Goal: Task Accomplishment & Management: Use online tool/utility

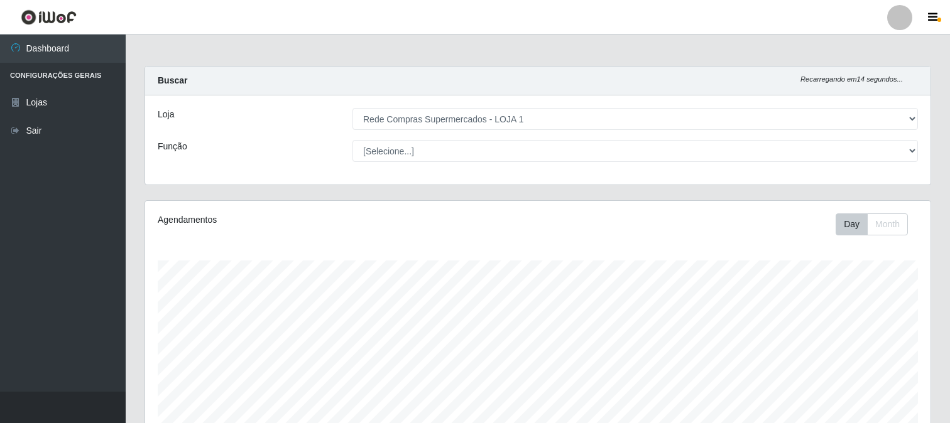
select select "158"
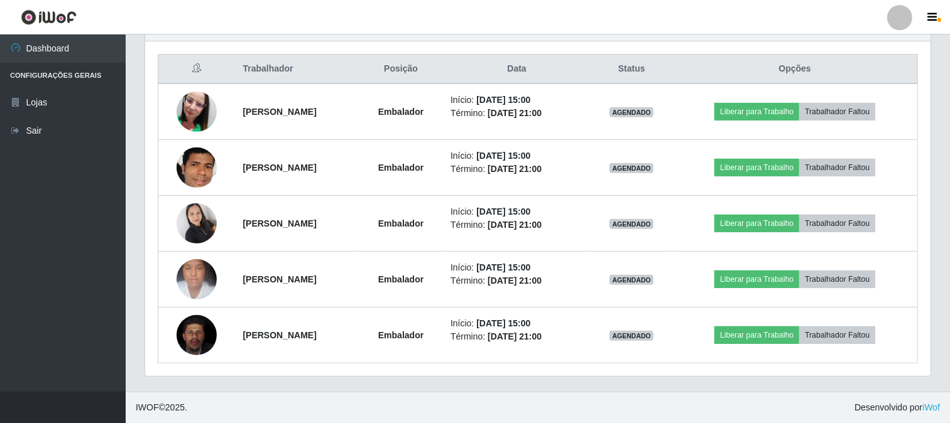
scroll to position [260, 785]
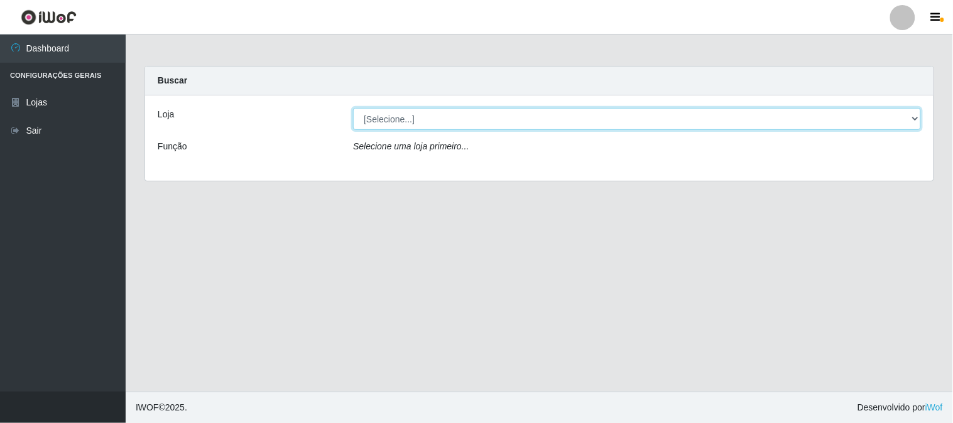
click at [402, 122] on select "[Selecione...] Rede Compras Supermercados - LOJA 1" at bounding box center [637, 119] width 568 height 22
select select "158"
click at [353, 108] on select "[Selecione...] Rede Compras Supermercados - LOJA 1" at bounding box center [637, 119] width 568 height 22
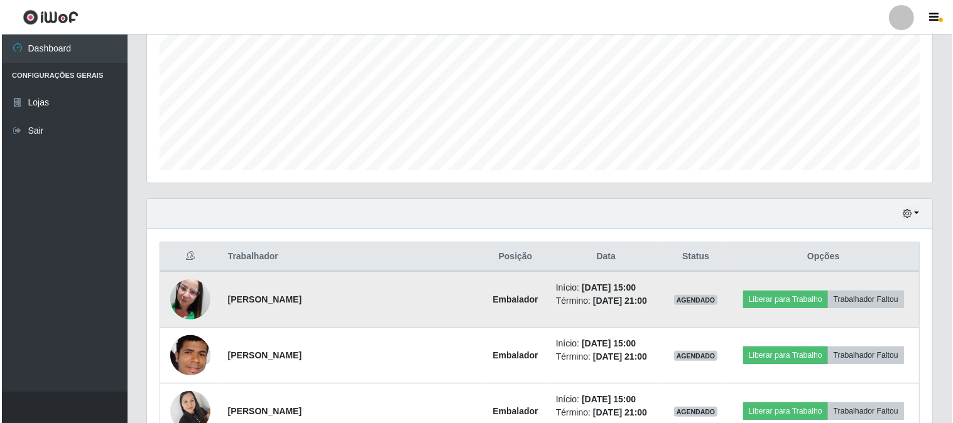
scroll to position [349, 0]
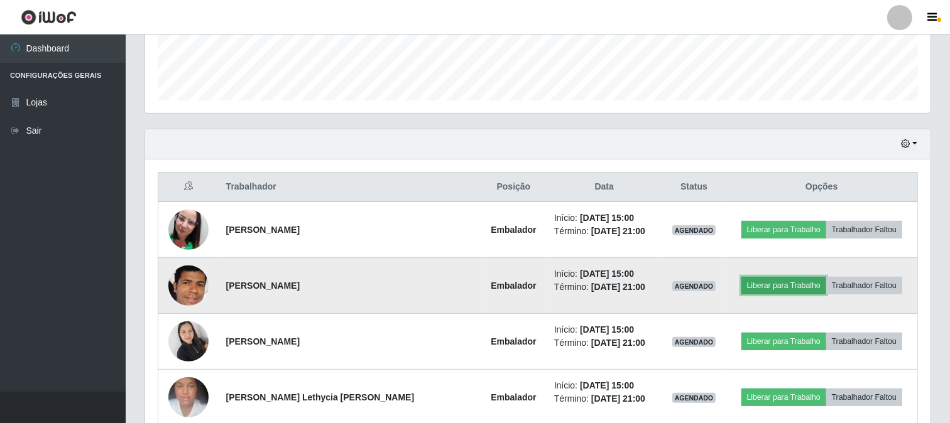
click at [741, 280] on button "Liberar para Trabalho" at bounding box center [783, 286] width 85 height 18
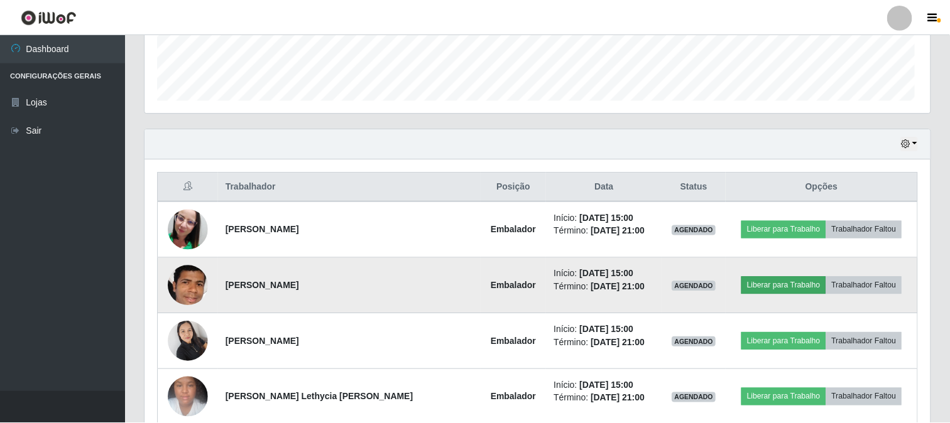
scroll to position [260, 777]
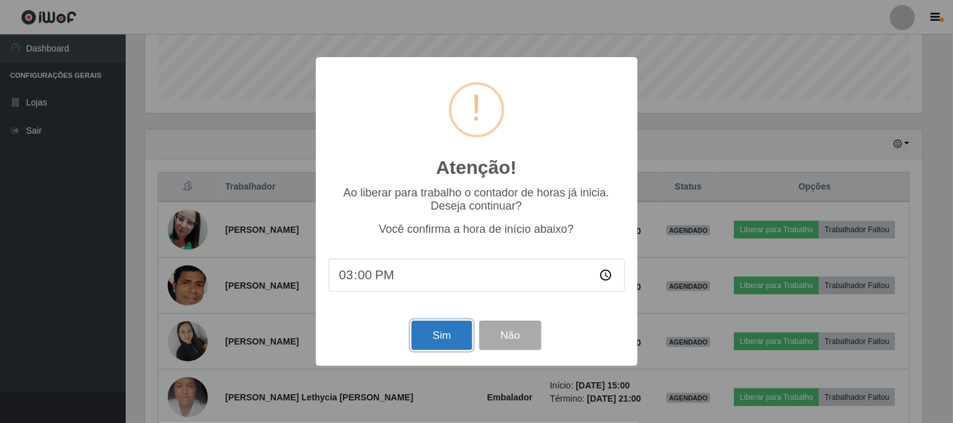
click at [426, 333] on button "Sim" at bounding box center [441, 336] width 61 height 30
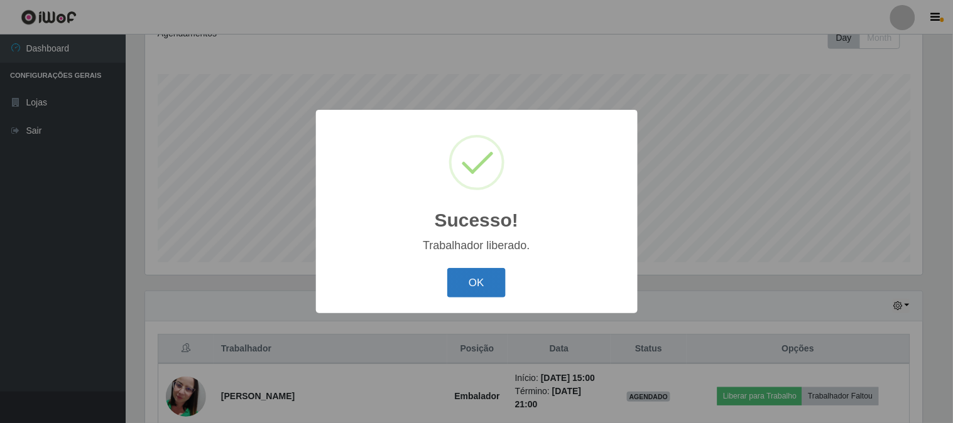
click at [465, 283] on button "OK" at bounding box center [476, 283] width 58 height 30
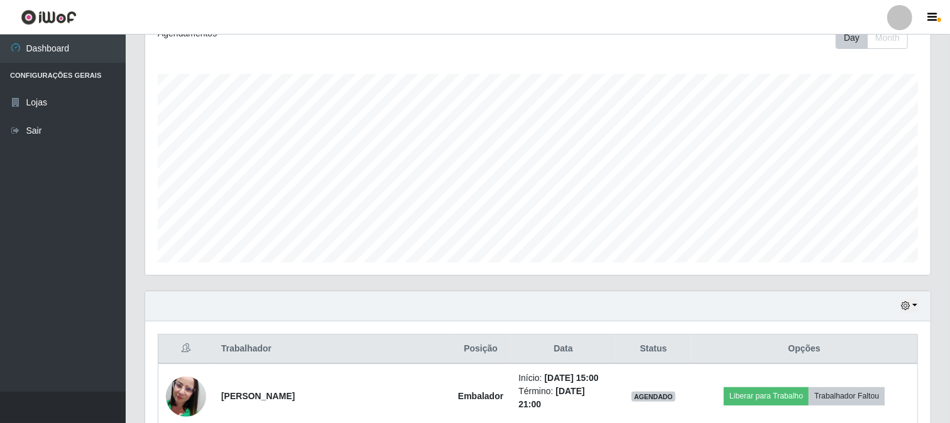
scroll to position [327, 0]
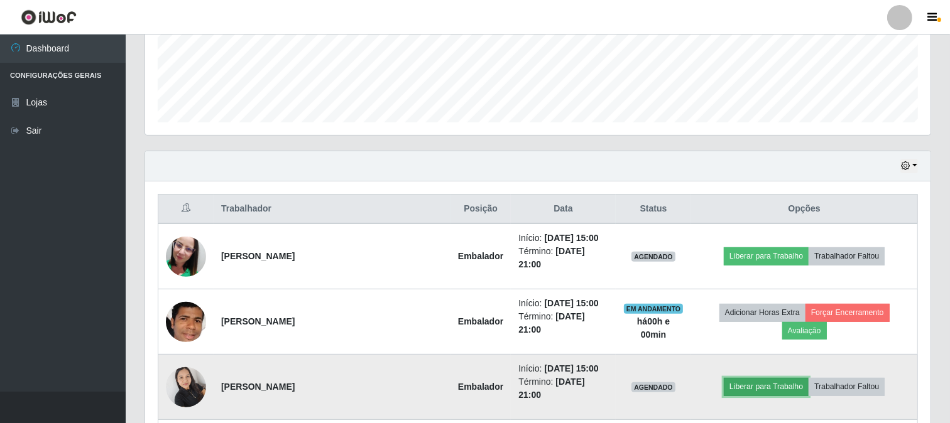
click at [729, 378] on button "Liberar para Trabalho" at bounding box center [766, 387] width 85 height 18
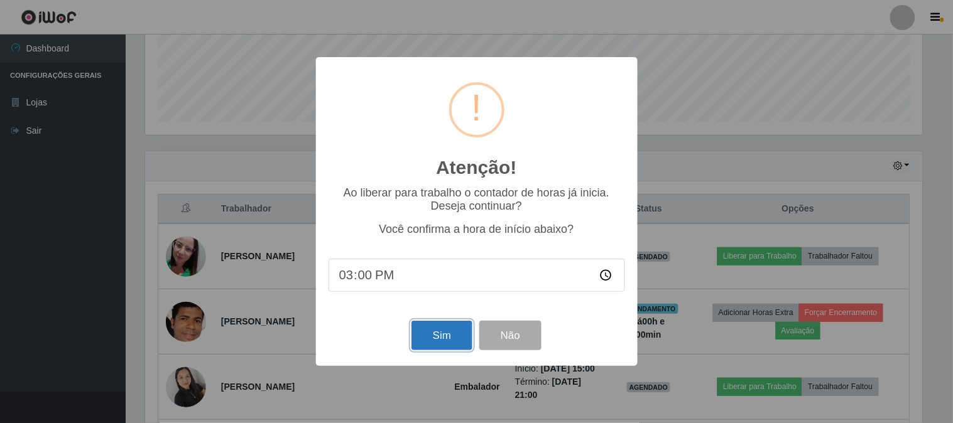
click at [427, 350] on button "Sim" at bounding box center [441, 336] width 61 height 30
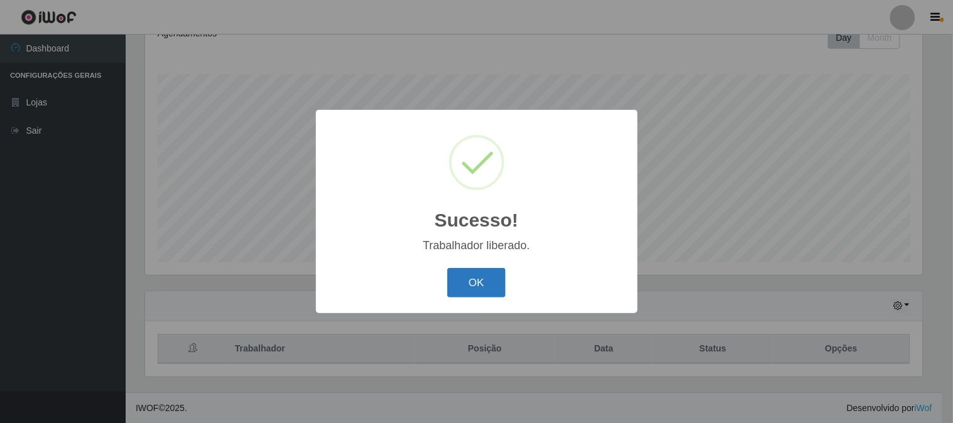
click at [484, 279] on button "OK" at bounding box center [476, 283] width 58 height 30
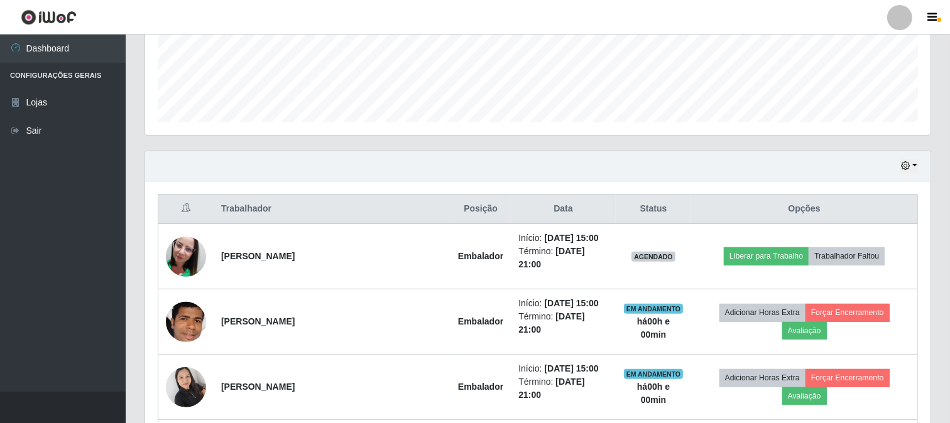
scroll to position [396, 0]
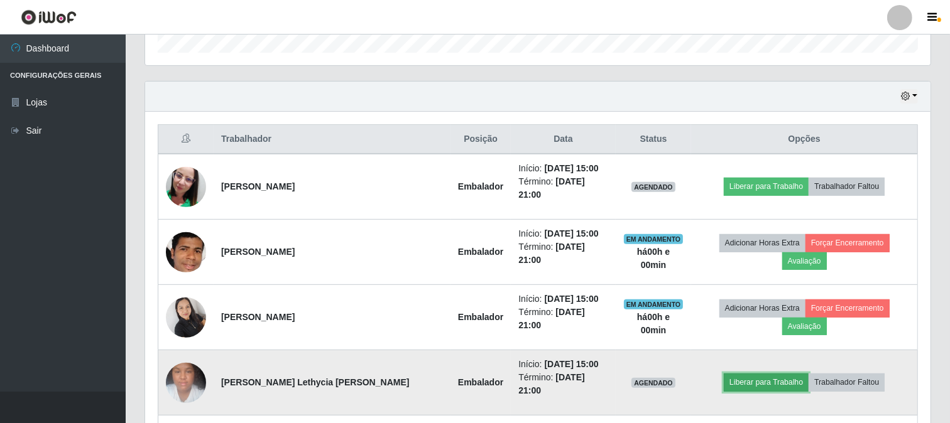
click at [746, 374] on button "Liberar para Trabalho" at bounding box center [766, 383] width 85 height 18
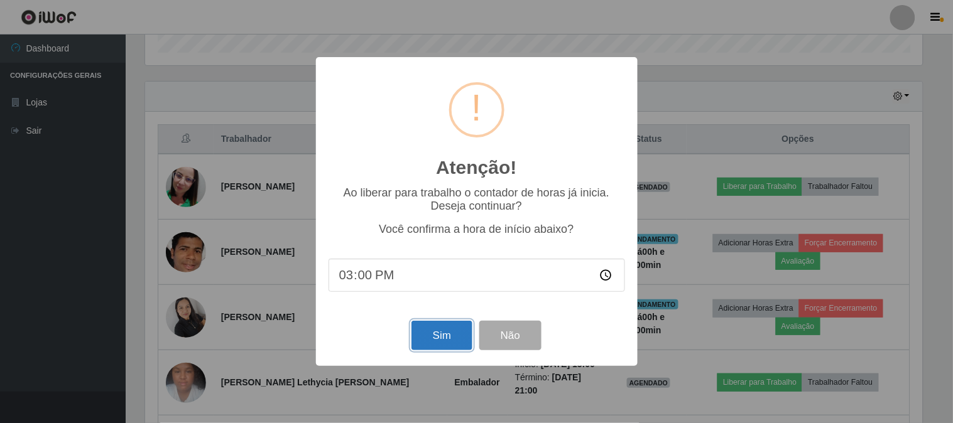
click at [443, 340] on button "Sim" at bounding box center [441, 336] width 61 height 30
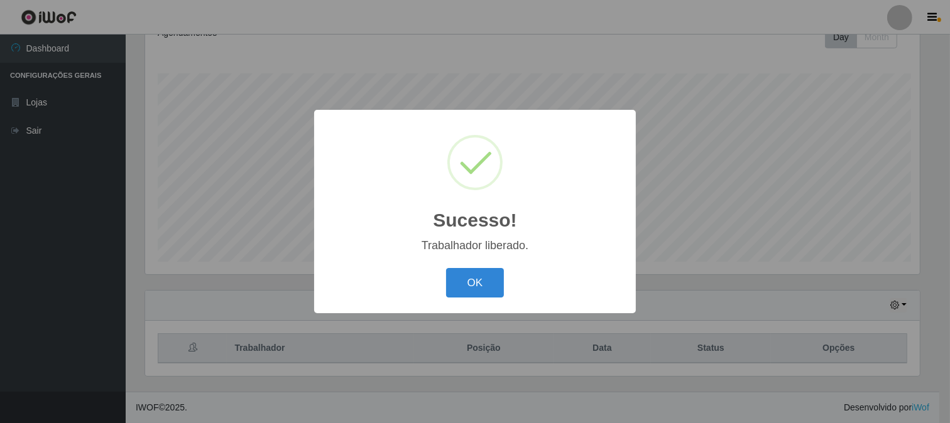
scroll to position [0, 0]
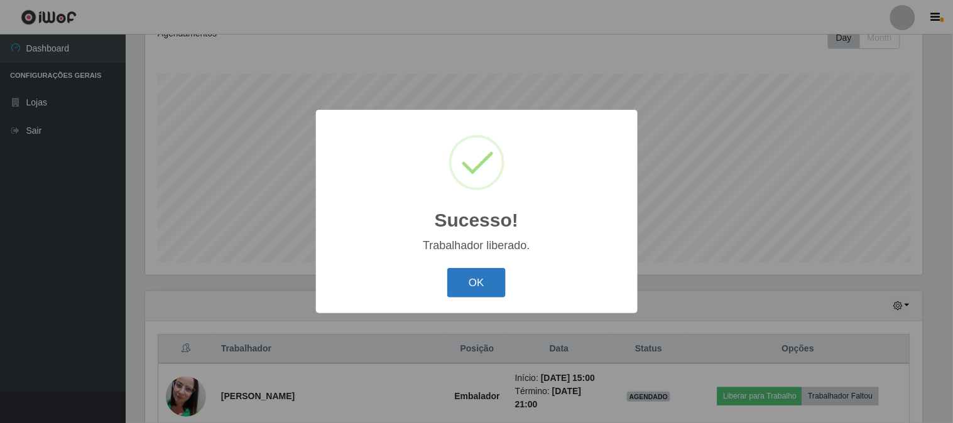
click at [469, 286] on button "OK" at bounding box center [476, 283] width 58 height 30
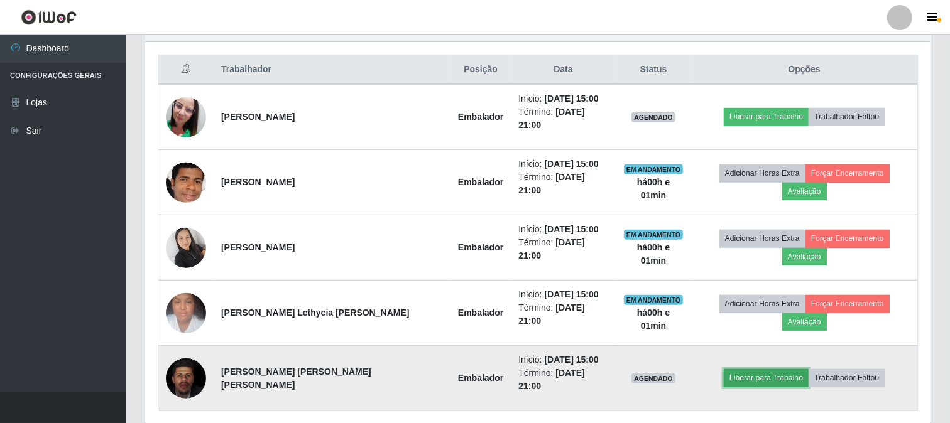
click at [739, 369] on button "Liberar para Trabalho" at bounding box center [766, 378] width 85 height 18
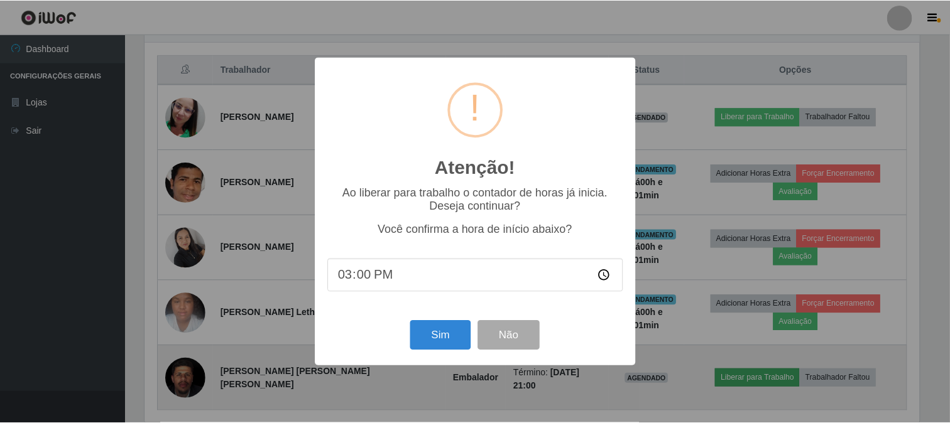
scroll to position [260, 777]
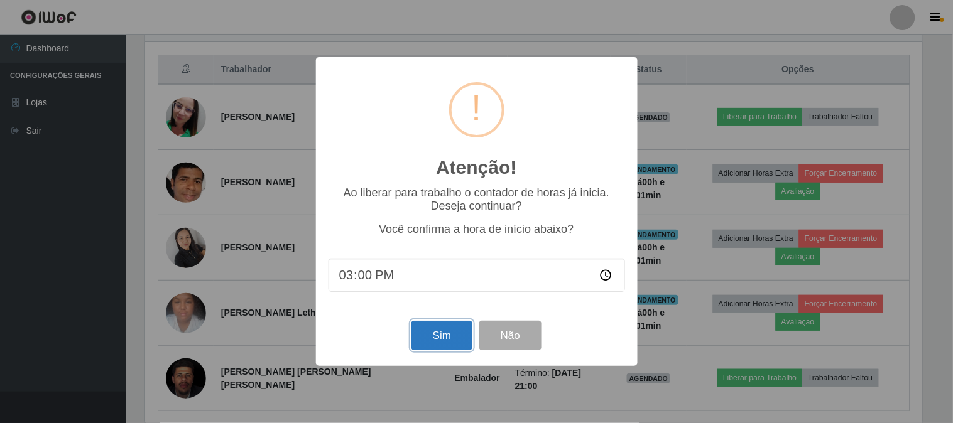
click at [429, 335] on button "Sim" at bounding box center [441, 336] width 61 height 30
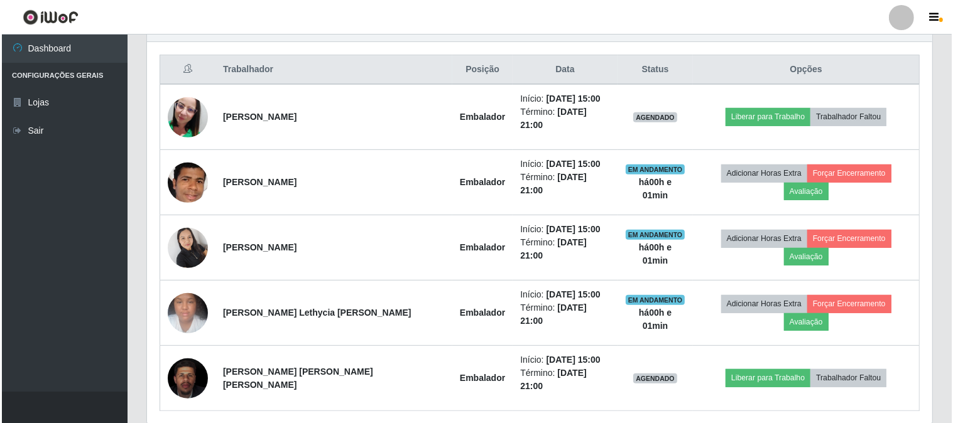
scroll to position [187, 0]
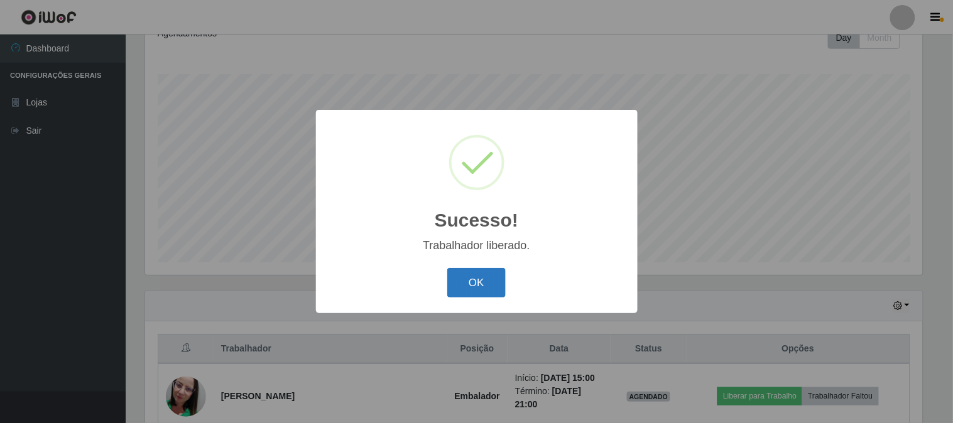
click at [475, 283] on button "OK" at bounding box center [476, 283] width 58 height 30
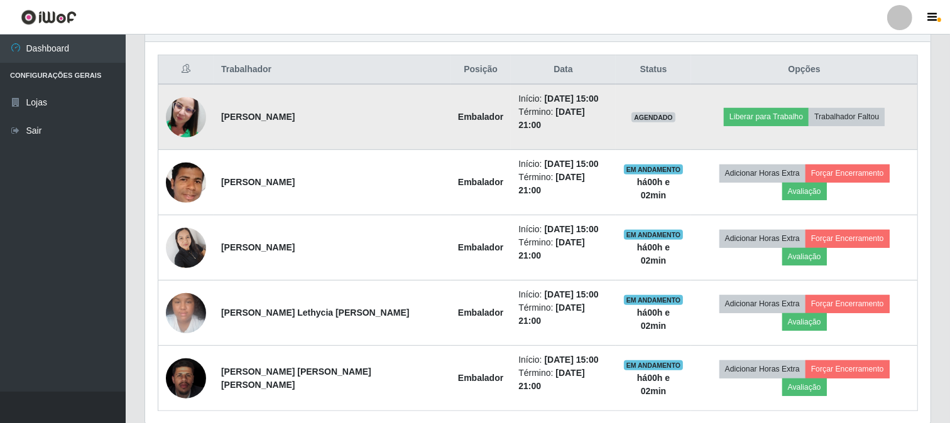
click at [195, 106] on img at bounding box center [186, 118] width 40 height 72
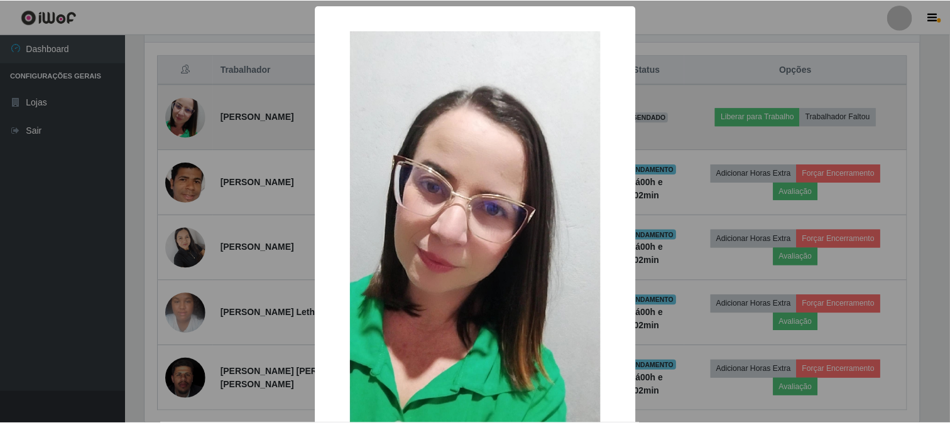
scroll to position [260, 777]
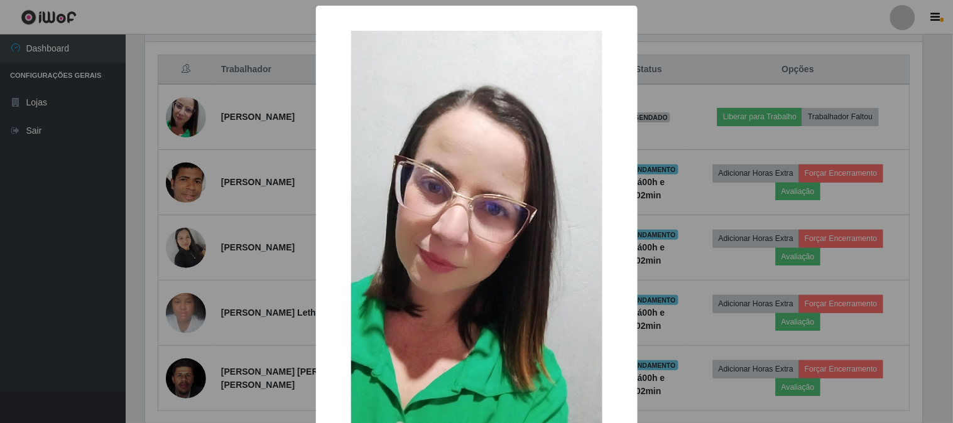
click at [276, 117] on div "× OK Cancel" at bounding box center [476, 211] width 953 height 423
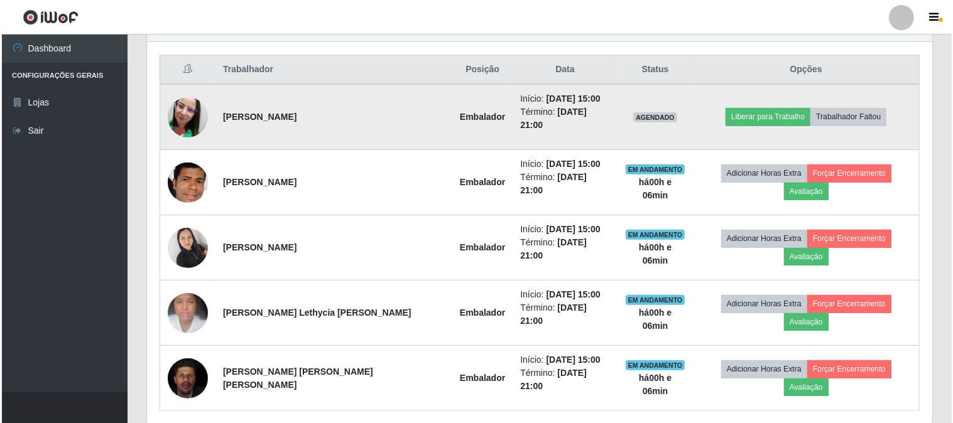
scroll to position [396, 0]
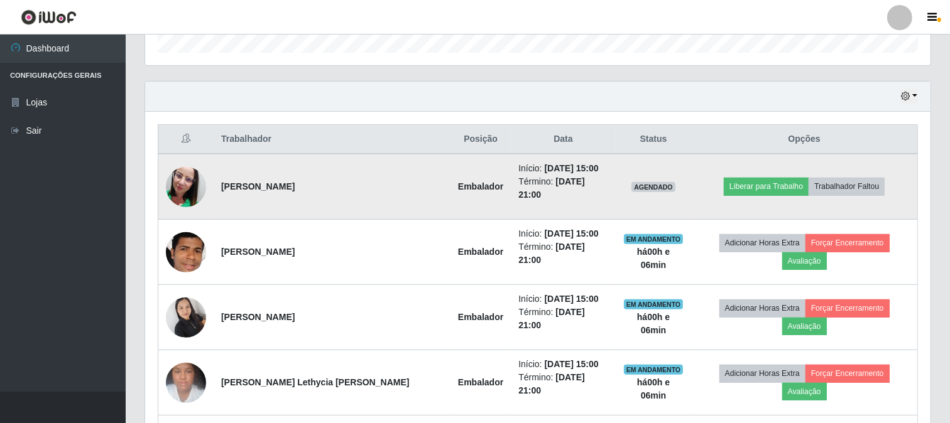
click at [199, 173] on img at bounding box center [186, 187] width 40 height 72
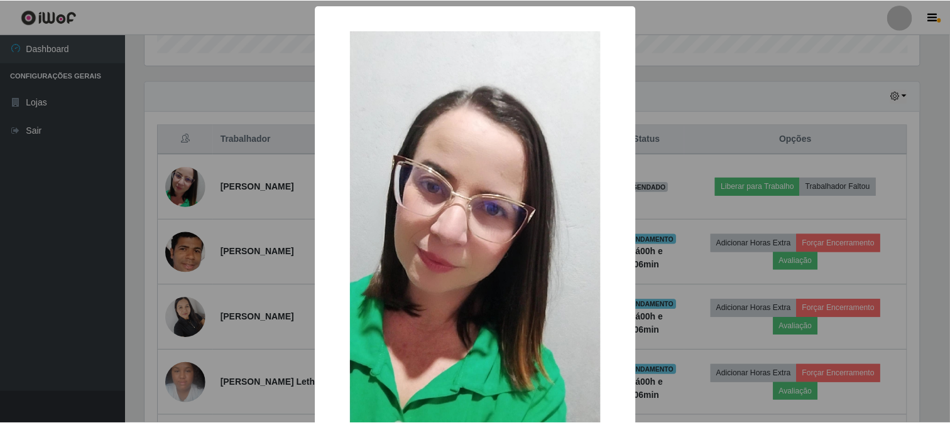
scroll to position [133, 0]
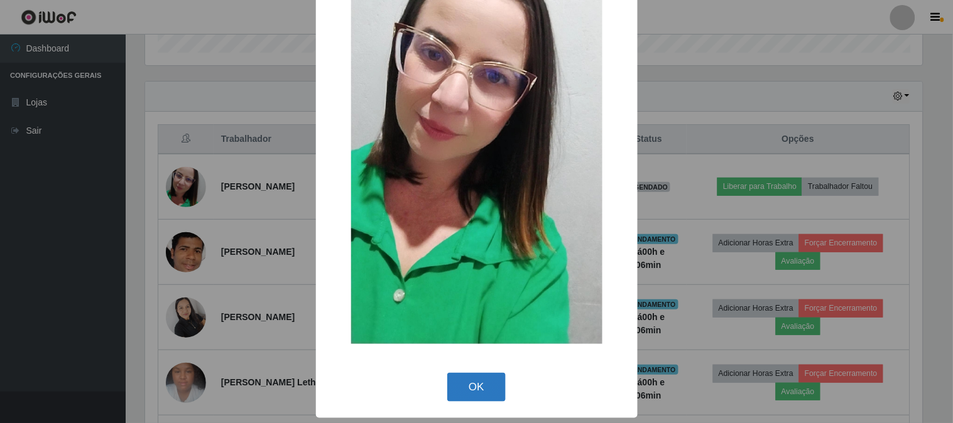
click at [453, 391] on button "OK" at bounding box center [476, 388] width 58 height 30
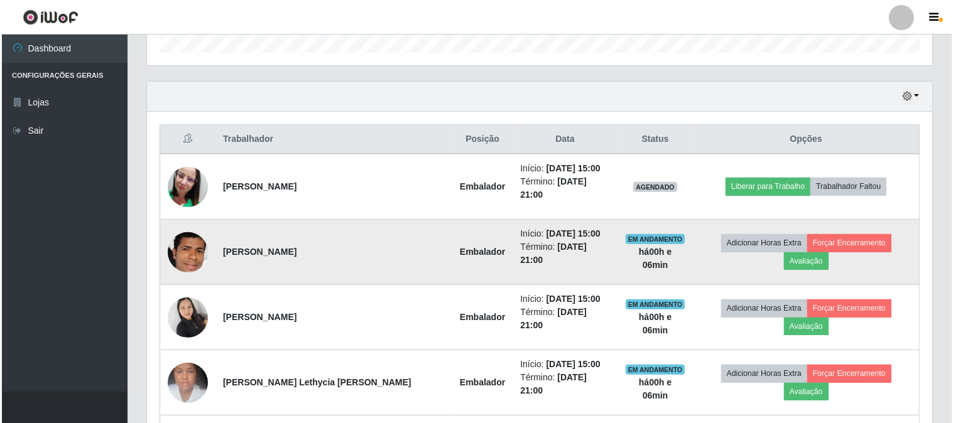
scroll to position [467, 0]
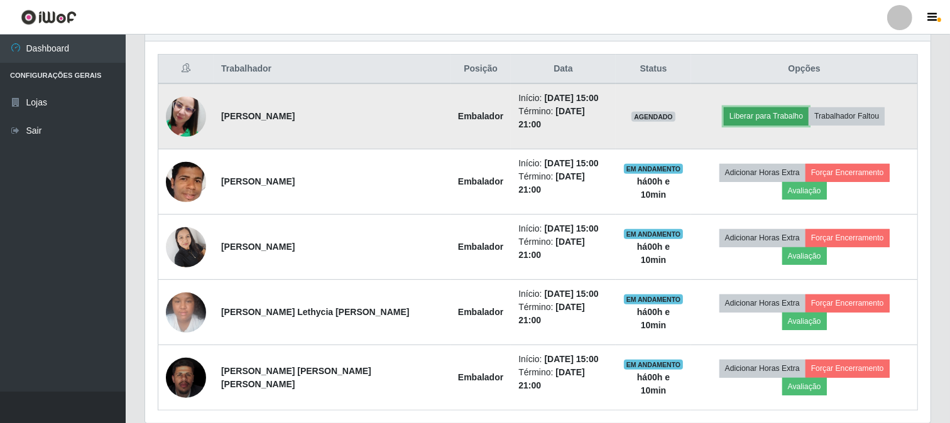
click at [737, 107] on button "Liberar para Trabalho" at bounding box center [766, 116] width 85 height 18
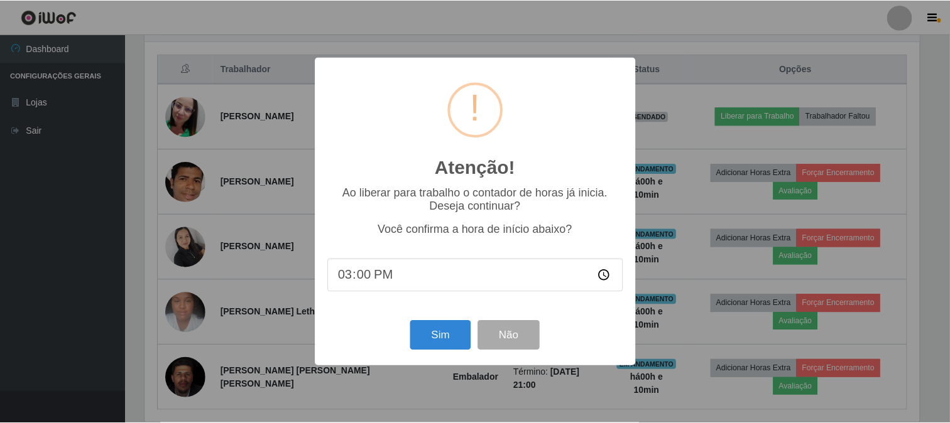
scroll to position [260, 777]
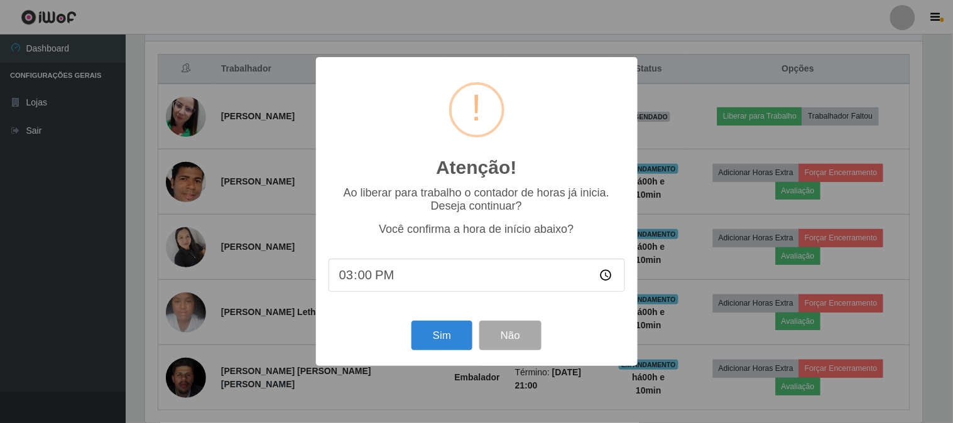
click at [389, 280] on input "15:00" at bounding box center [476, 275] width 296 height 33
type input "15:10"
click at [443, 336] on button "Sim" at bounding box center [441, 336] width 61 height 30
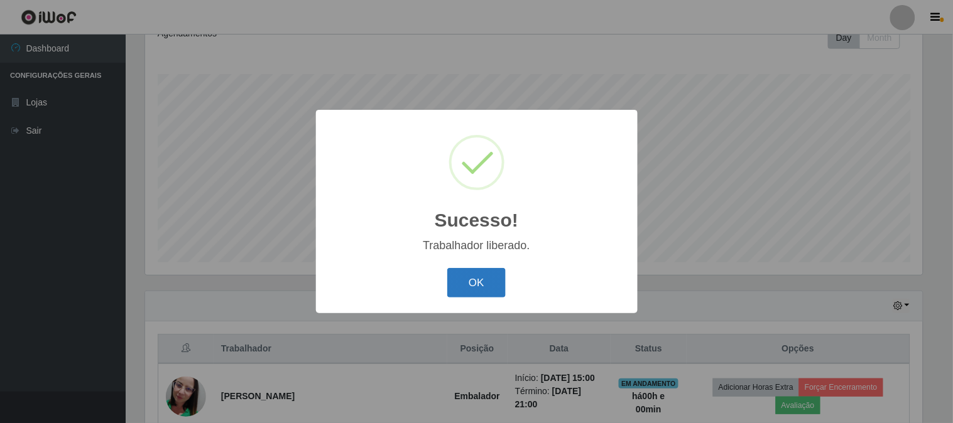
click at [465, 286] on button "OK" at bounding box center [476, 283] width 58 height 30
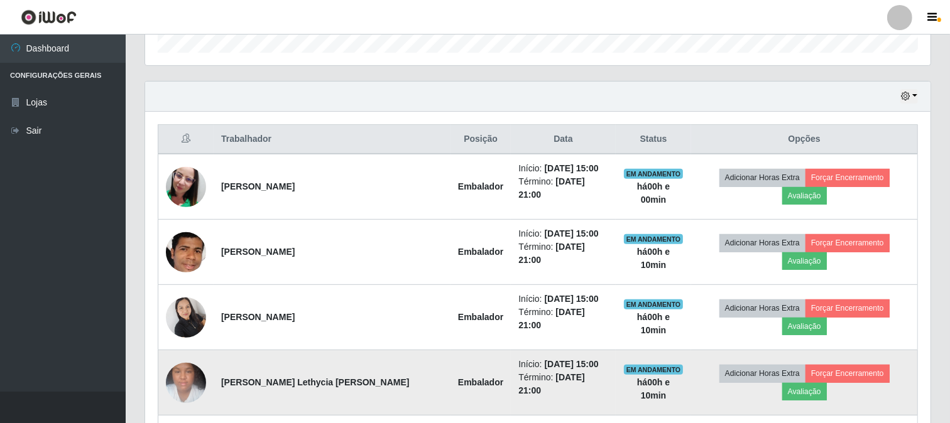
scroll to position [187, 0]
